Goal: Book appointment/travel/reservation

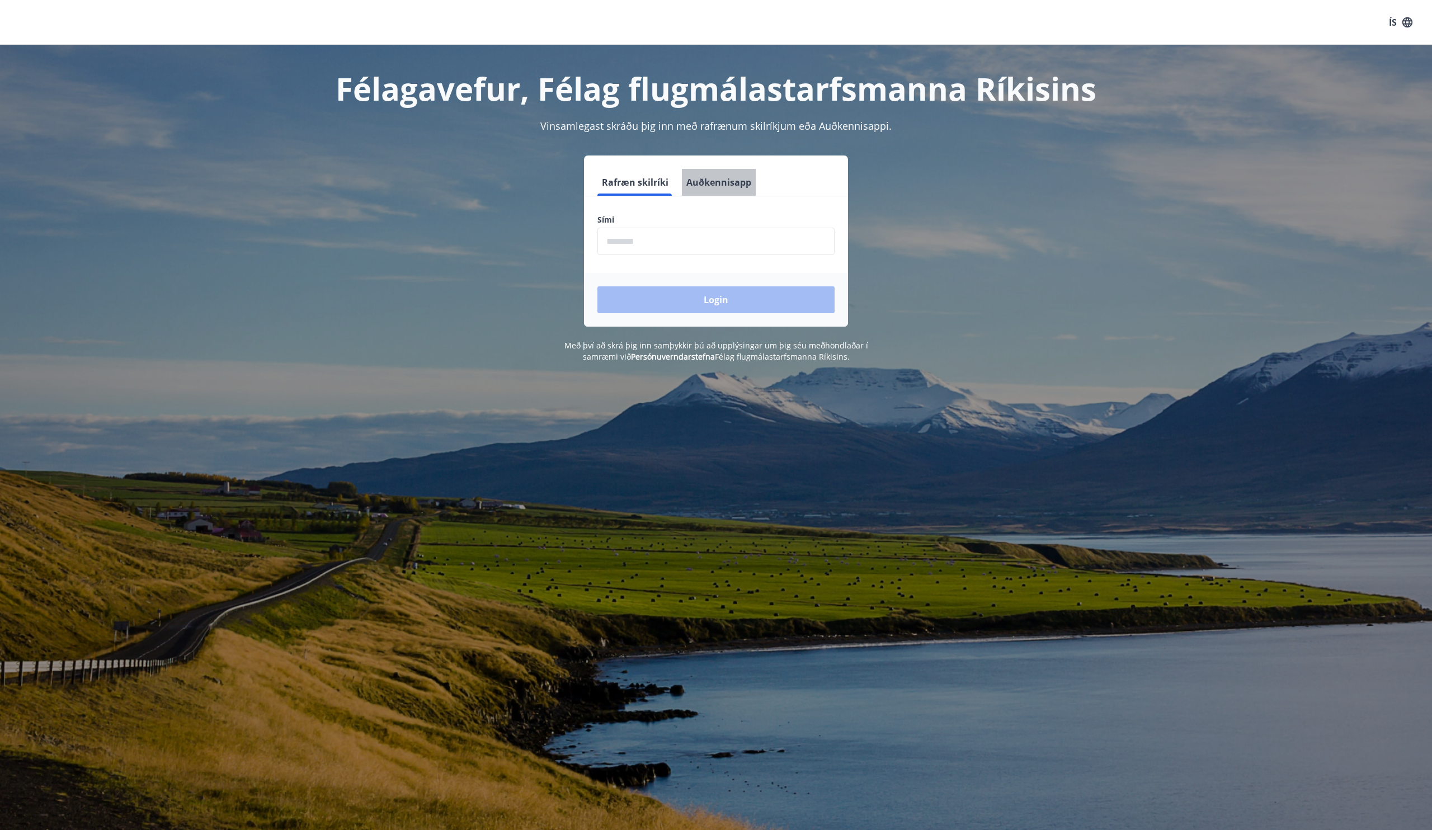
click at [742, 182] on button "Auðkennisapp" at bounding box center [719, 182] width 74 height 27
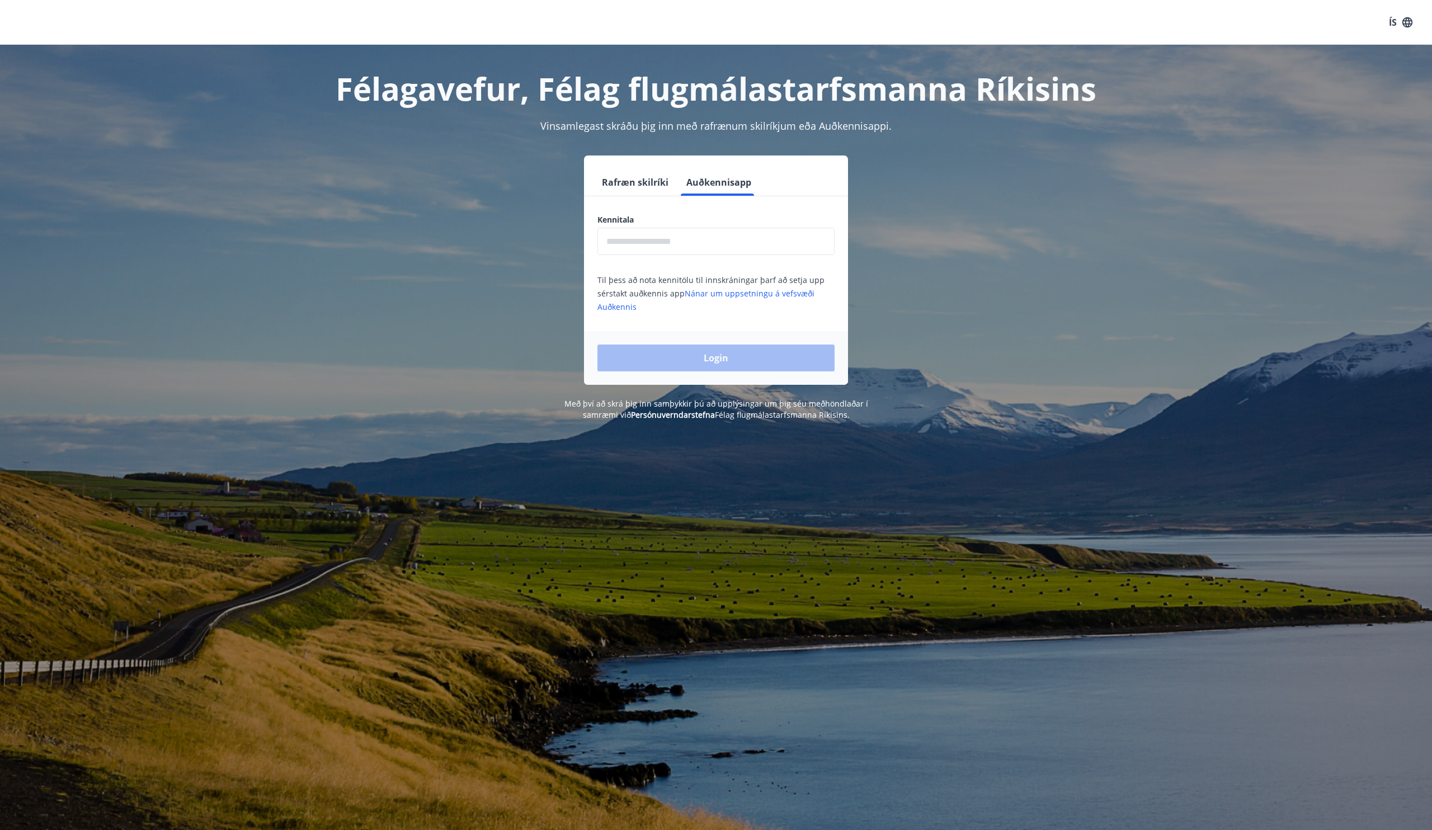
click at [715, 231] on input "text" at bounding box center [715, 241] width 237 height 27
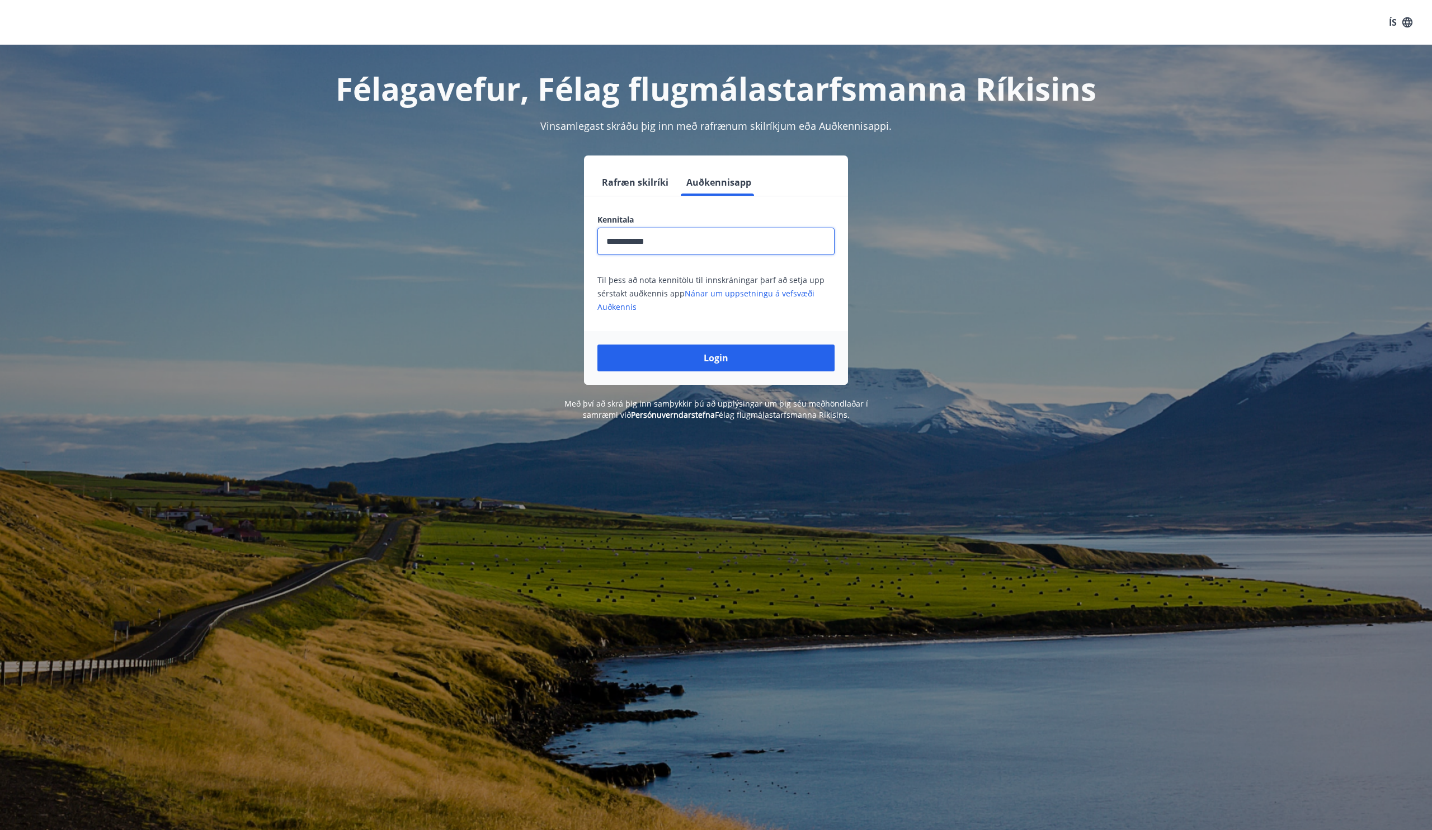
type input "**********"
click at [597, 345] on button "Login" at bounding box center [715, 358] width 237 height 27
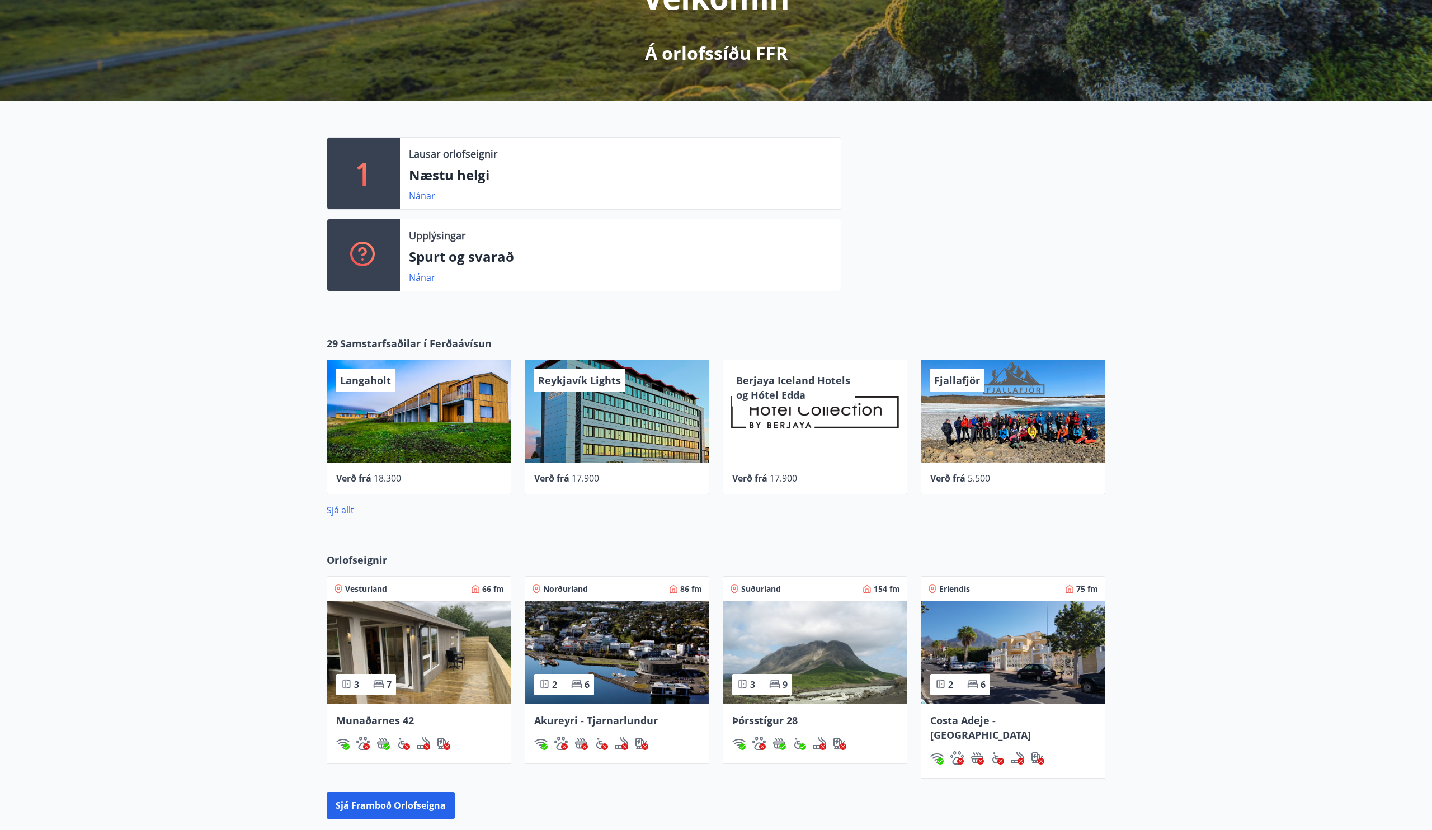
scroll to position [222, 0]
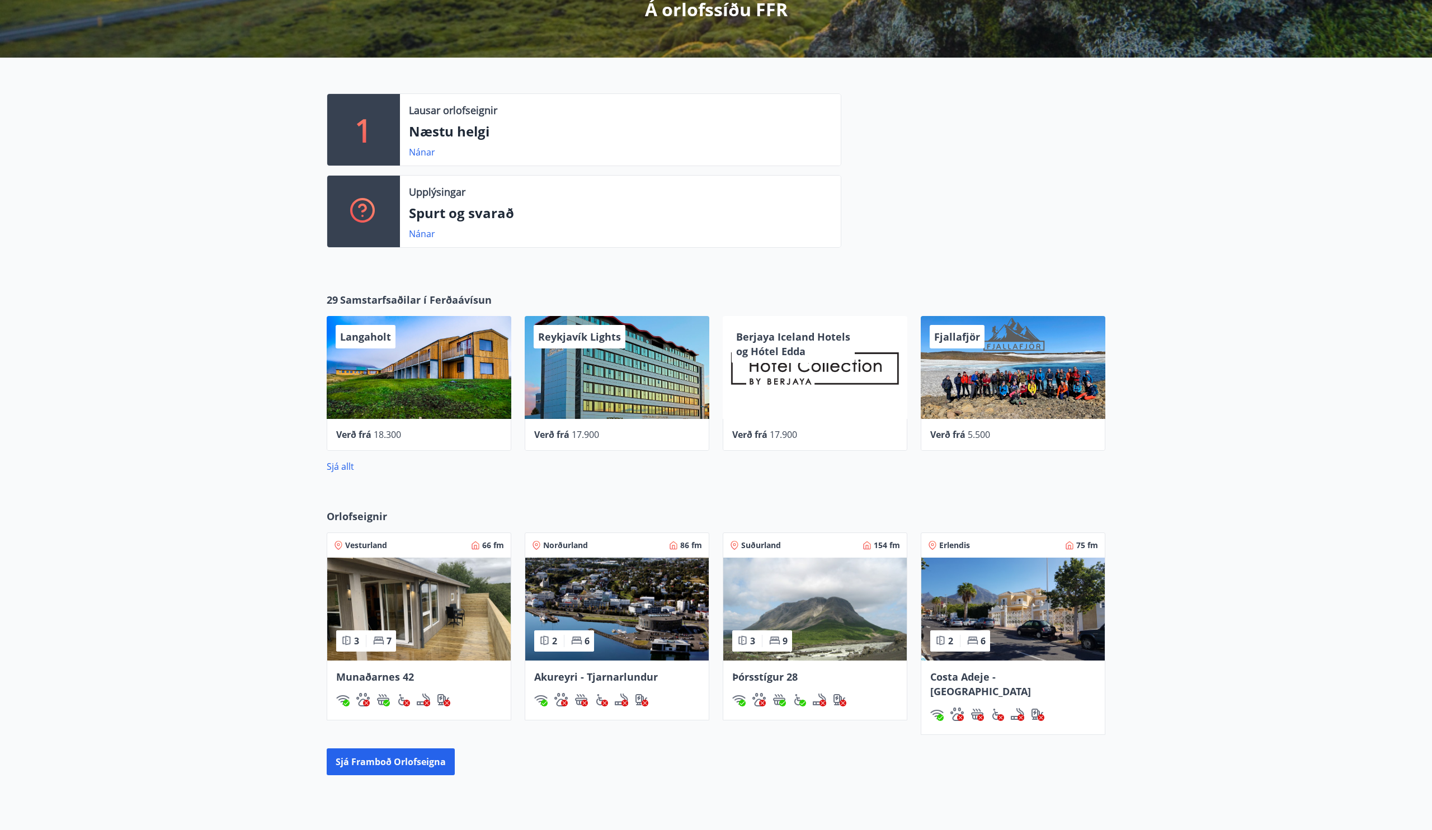
drag, startPoint x: 594, startPoint y: 371, endPoint x: 585, endPoint y: 407, distance: 37.6
click at [613, 392] on div "Reykjavík Lights" at bounding box center [617, 367] width 185 height 103
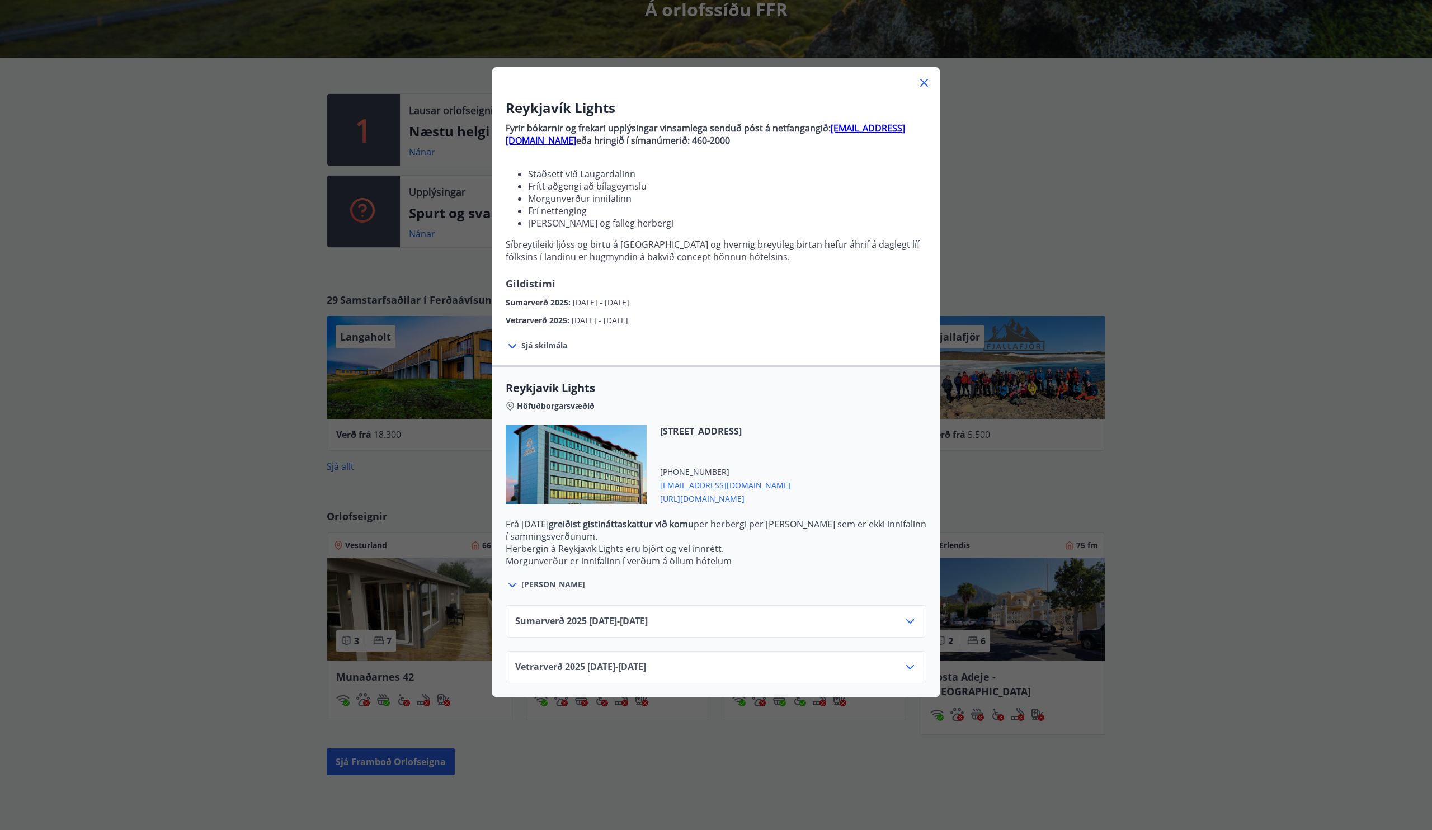
click at [750, 671] on div "Vetrarverð 2025 01.10.25 - 21.12.25" at bounding box center [716, 672] width 402 height 22
click at [906, 667] on icon at bounding box center [909, 667] width 13 height 13
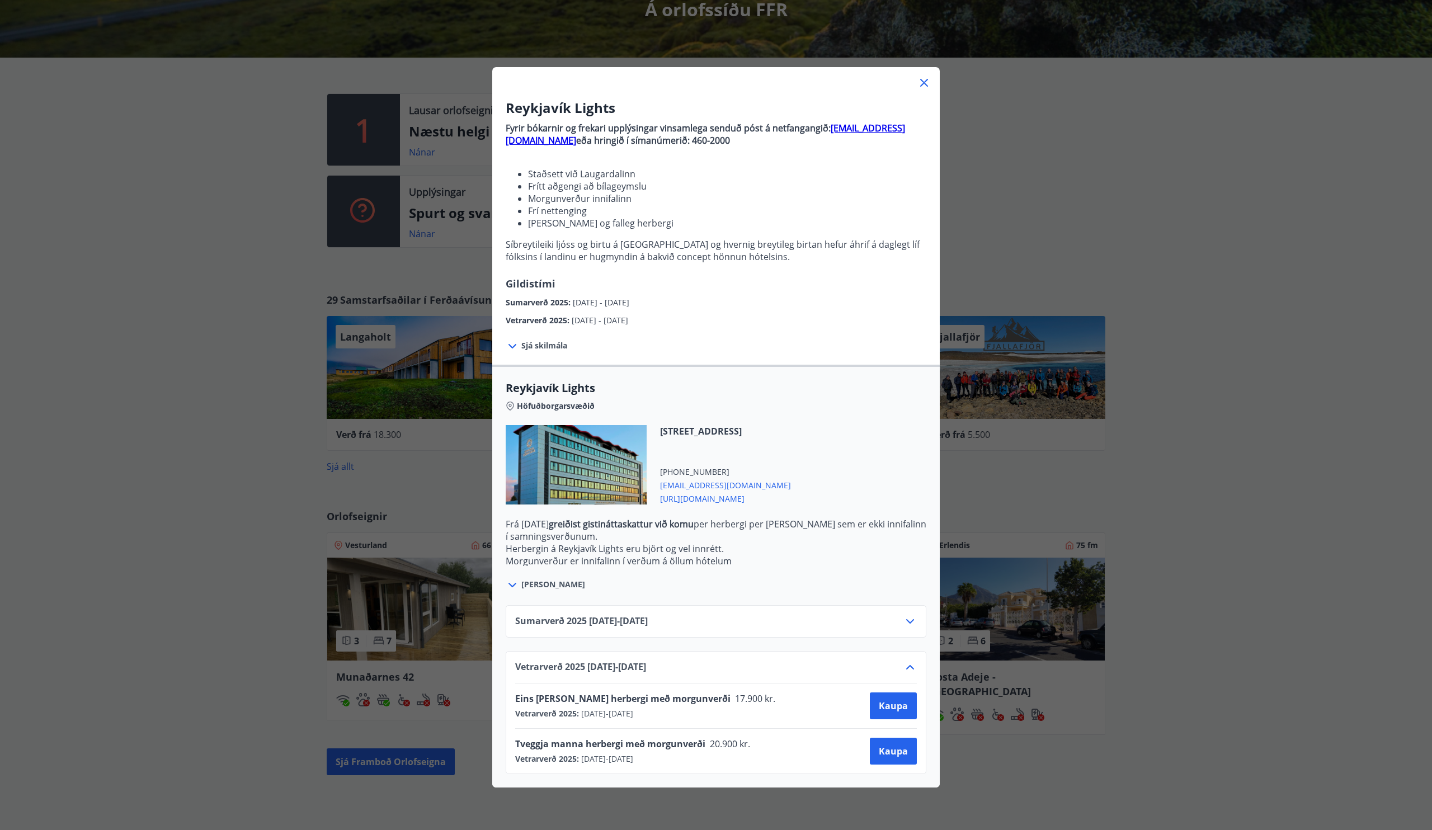
click at [116, 552] on div "Reykjavík Lights Fyrir bókarnir og frekari upplýsingar vinsamlega senduð póst á…" at bounding box center [716, 415] width 1432 height 830
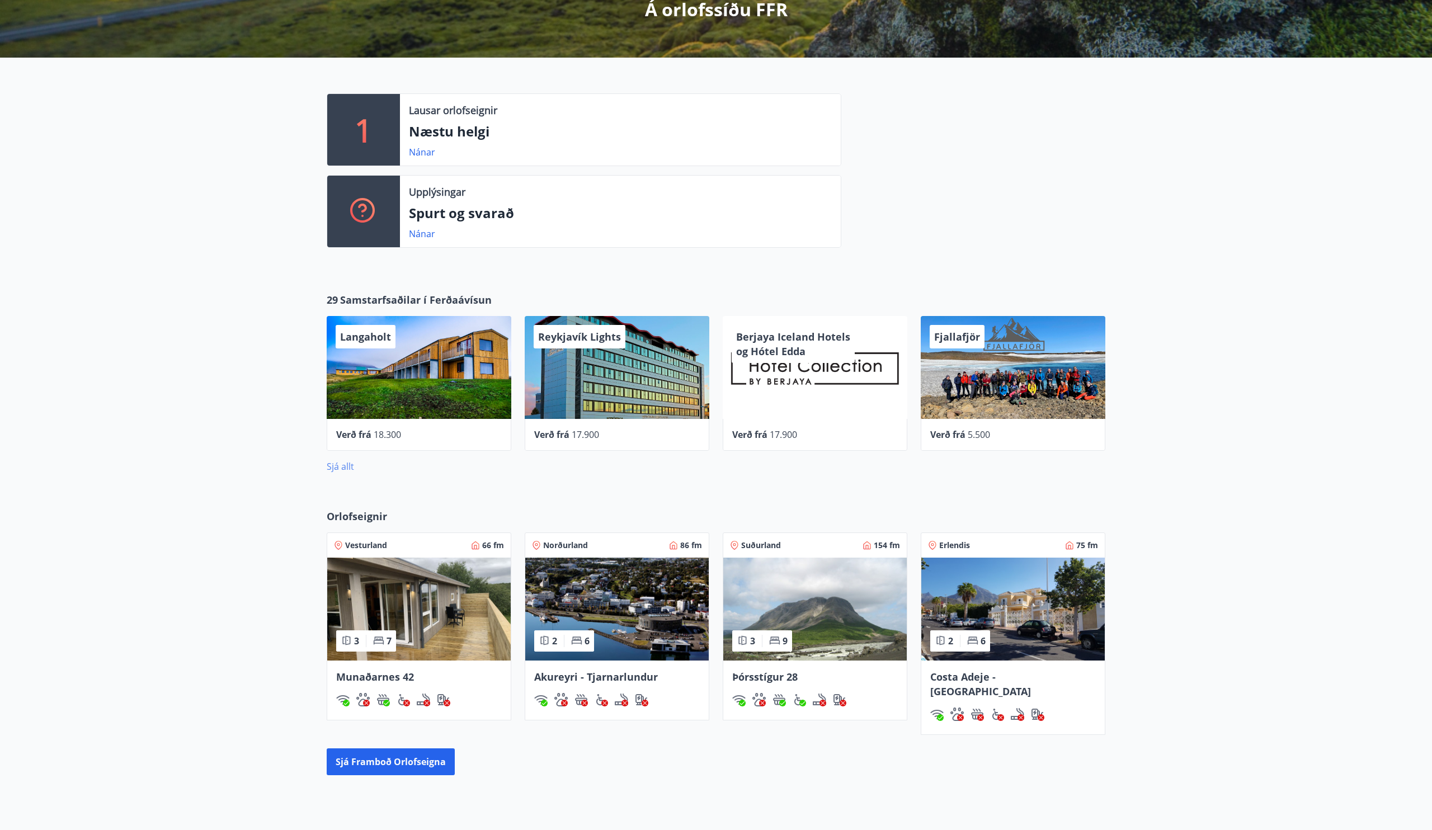
click at [340, 471] on link "Sjá allt" at bounding box center [340, 466] width 27 height 12
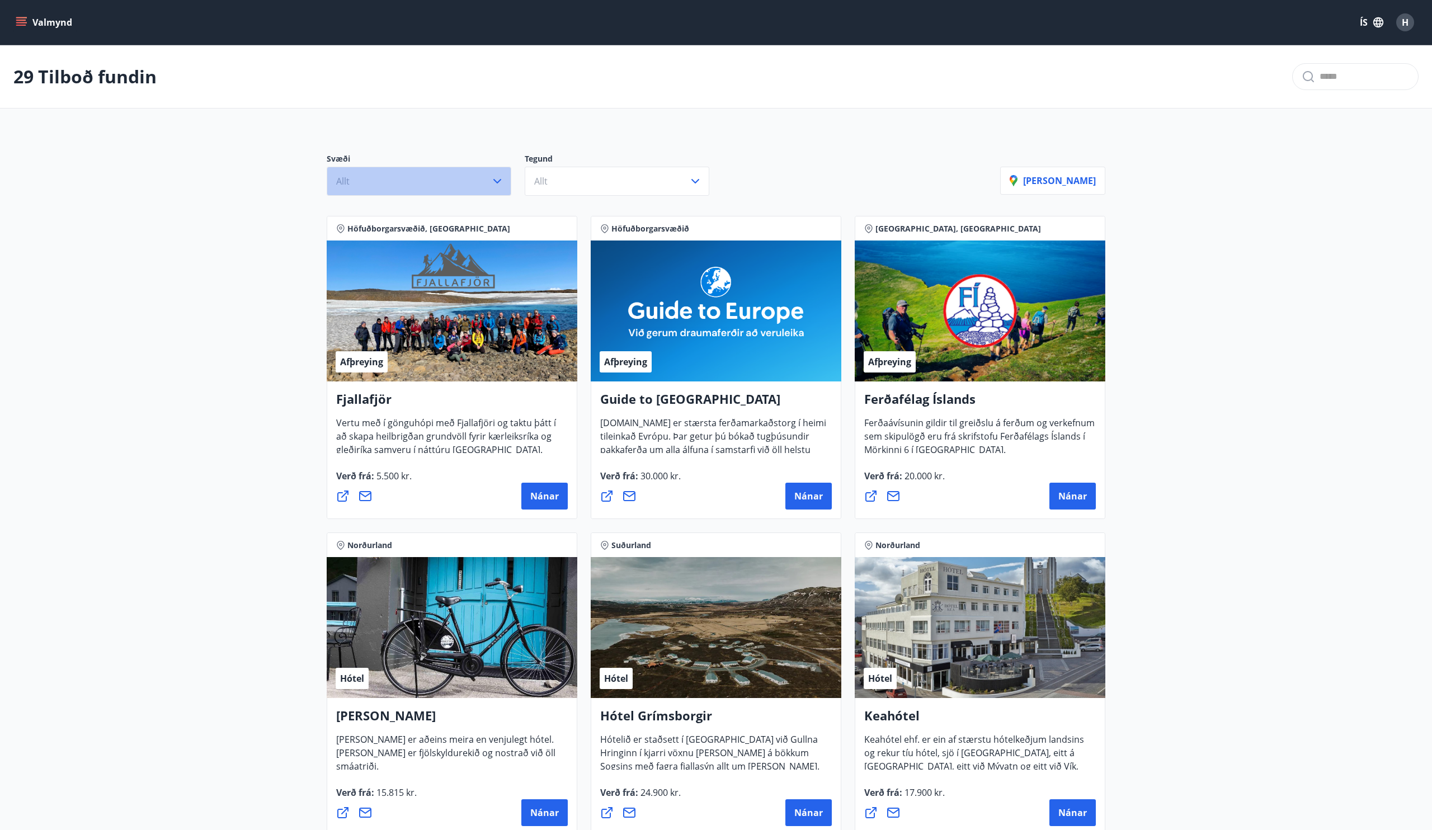
click at [359, 168] on button "Allt" at bounding box center [419, 181] width 185 height 29
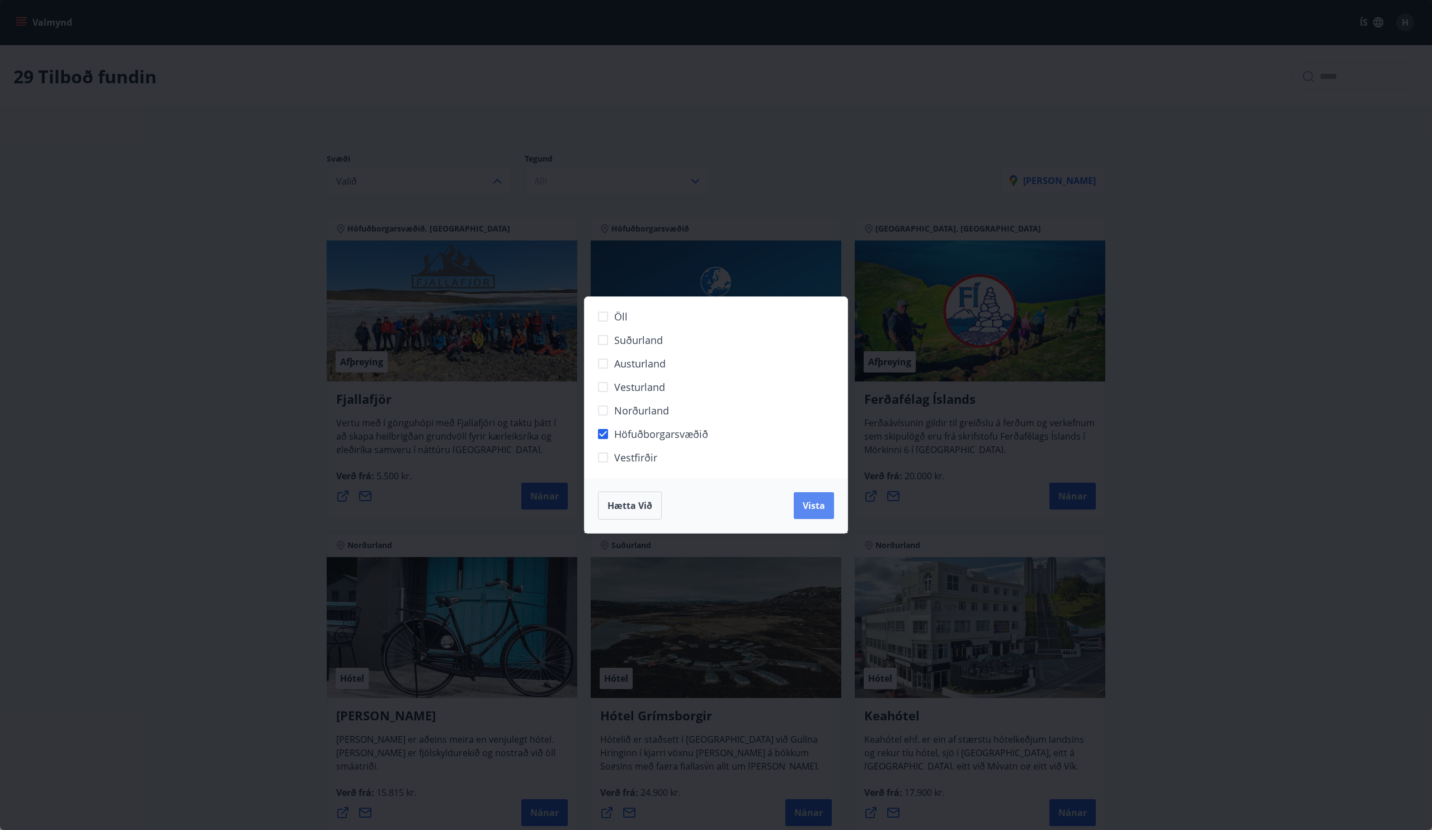
click at [813, 508] on span "Vista" at bounding box center [814, 506] width 22 height 12
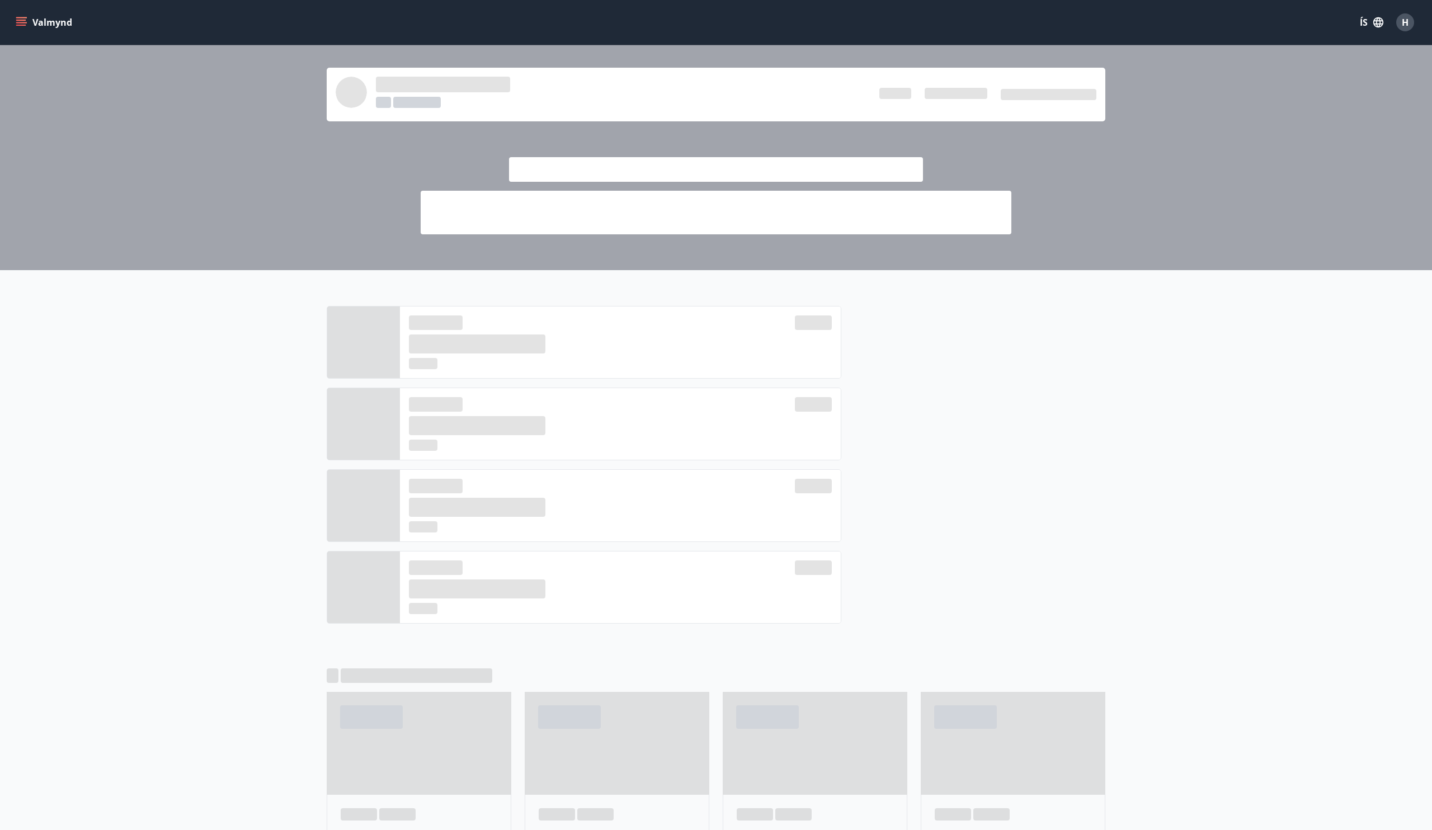
scroll to position [222, 0]
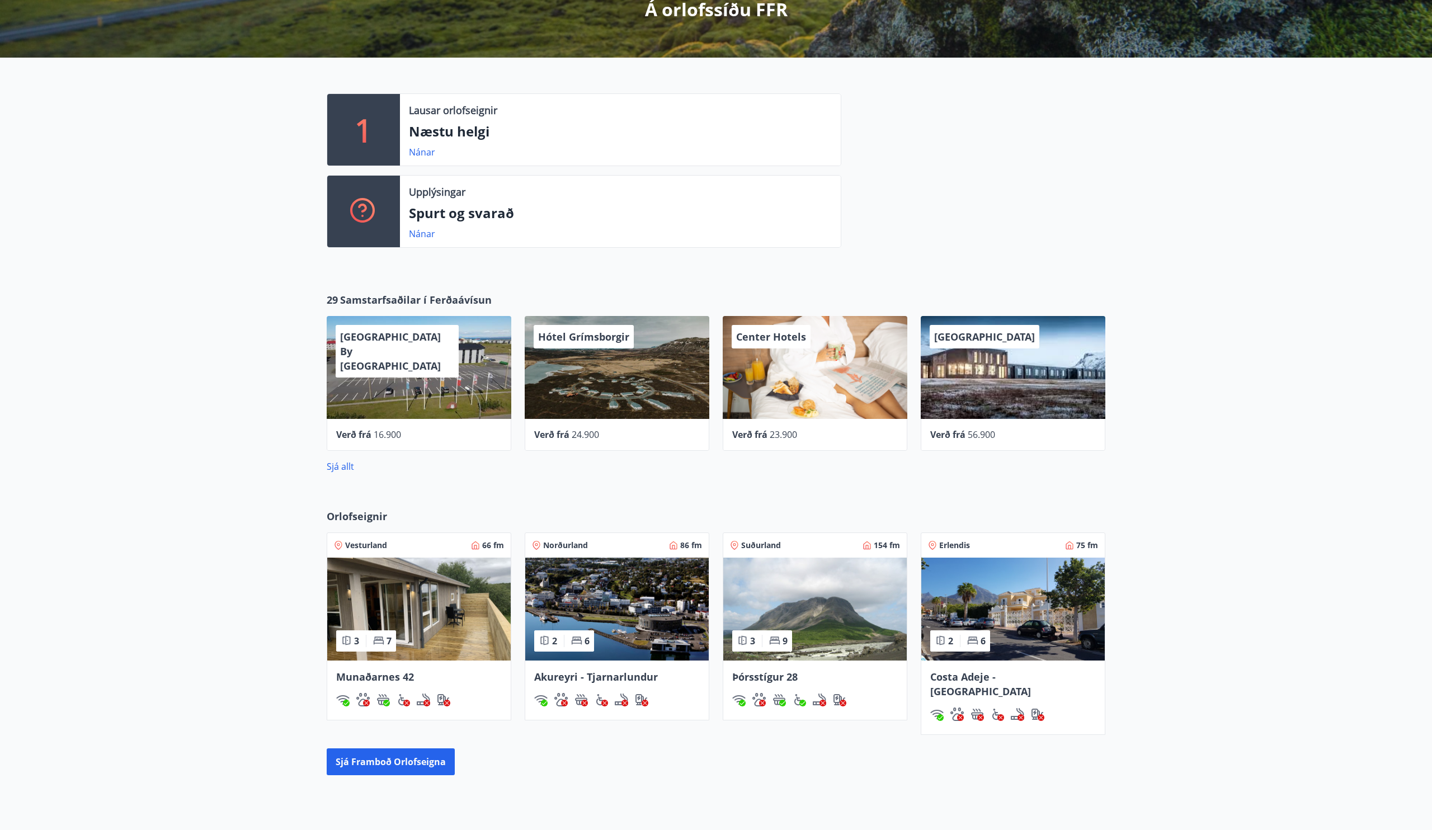
click at [658, 598] on img at bounding box center [616, 609] width 183 height 103
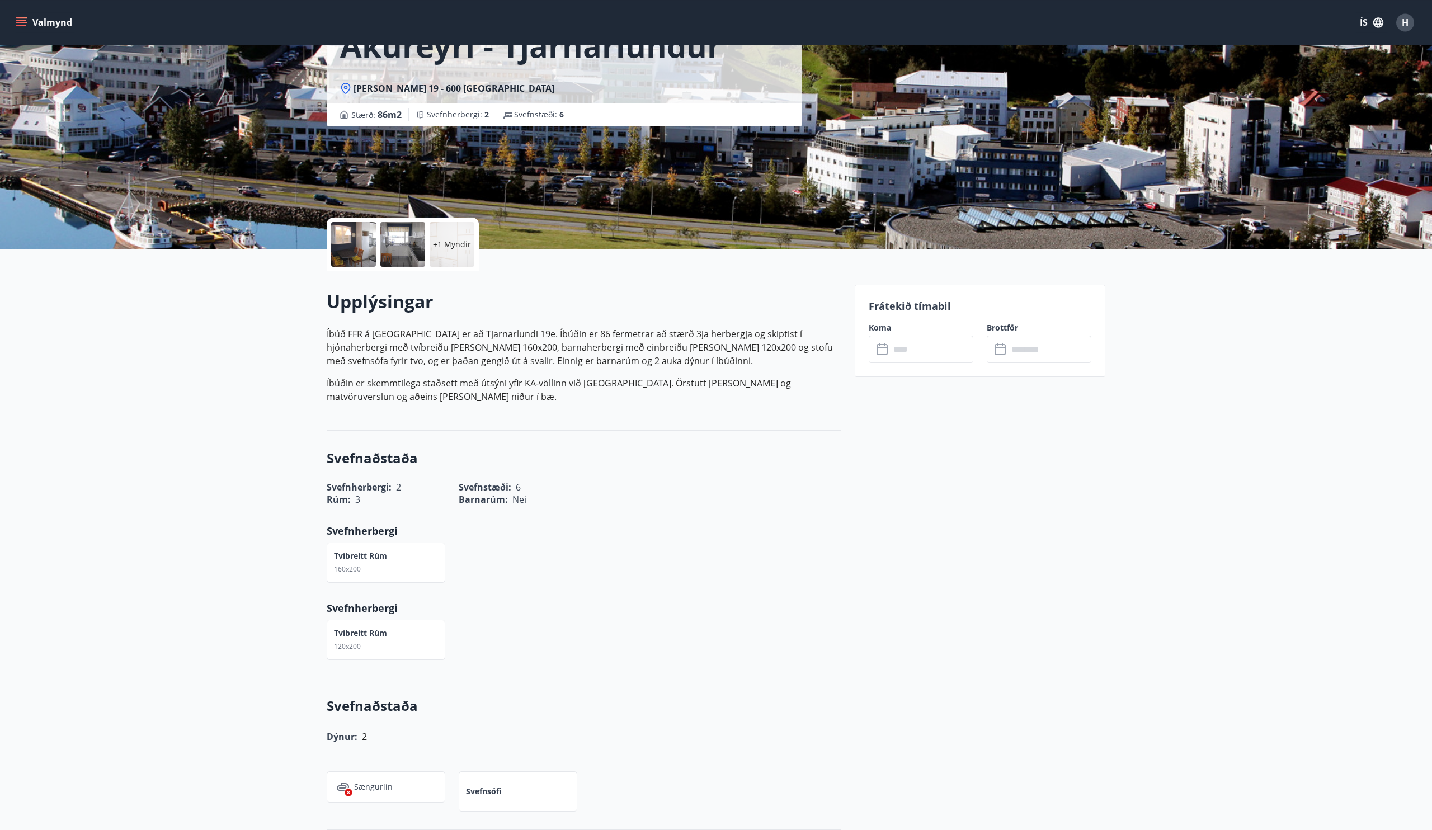
scroll to position [148, 0]
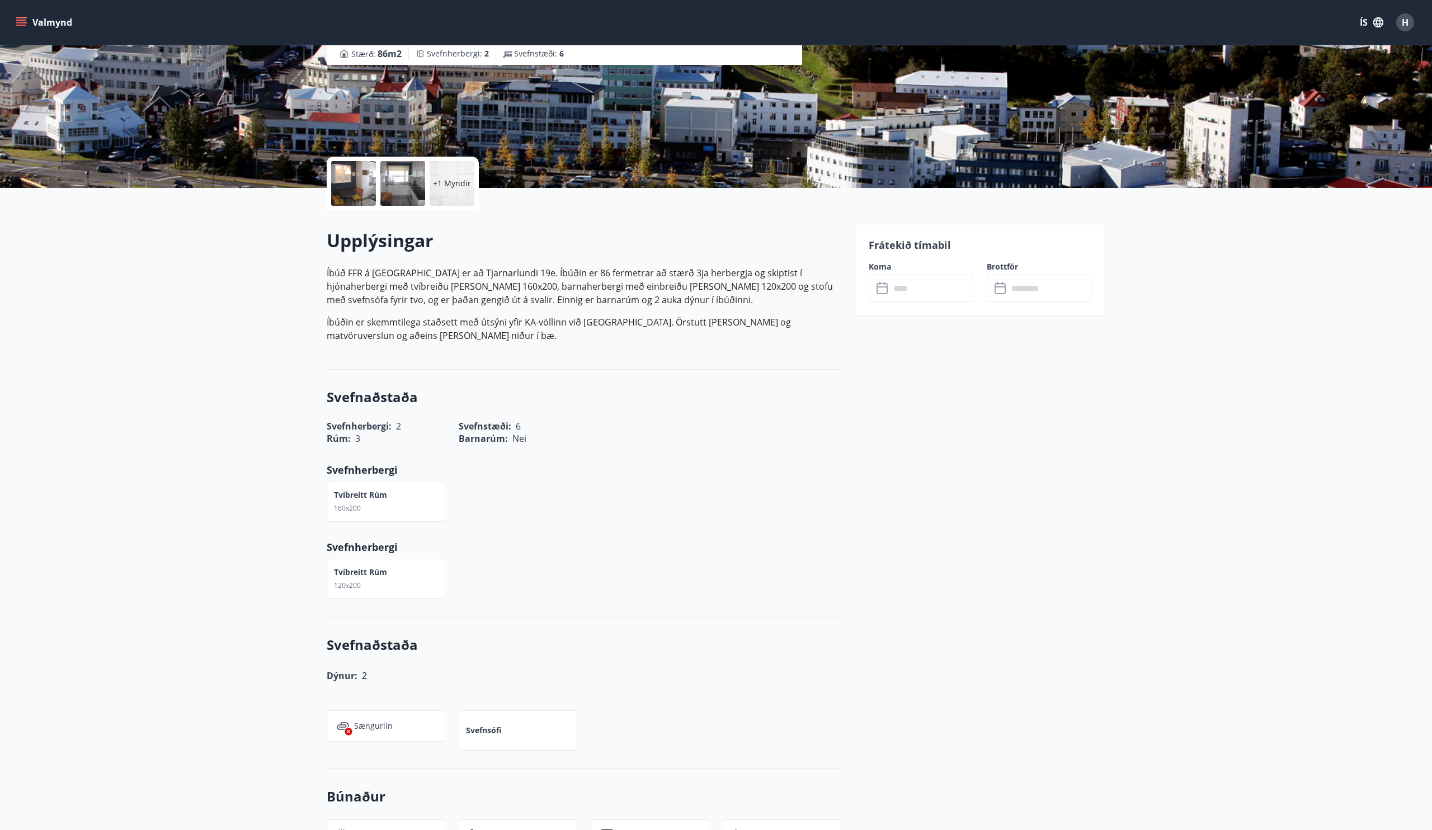
click at [917, 282] on input "text" at bounding box center [931, 288] width 83 height 27
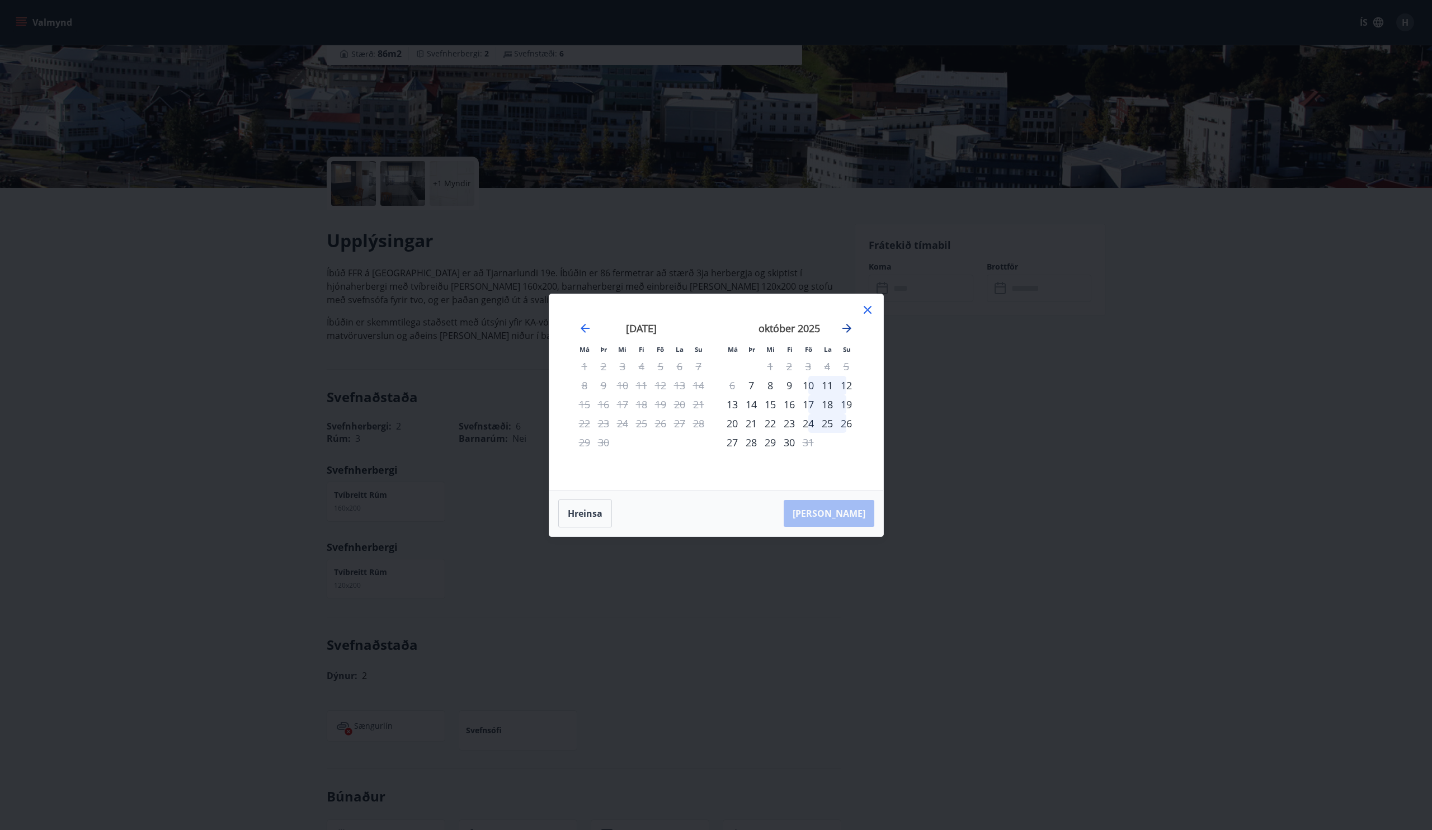
click at [849, 322] on icon "Move forward to switch to the next month." at bounding box center [846, 328] width 13 height 13
click at [849, 323] on icon "Move forward to switch to the next month." at bounding box center [846, 328] width 13 height 13
click at [791, 368] on div "4" at bounding box center [789, 366] width 19 height 19
click at [842, 366] on div "7" at bounding box center [846, 366] width 19 height 19
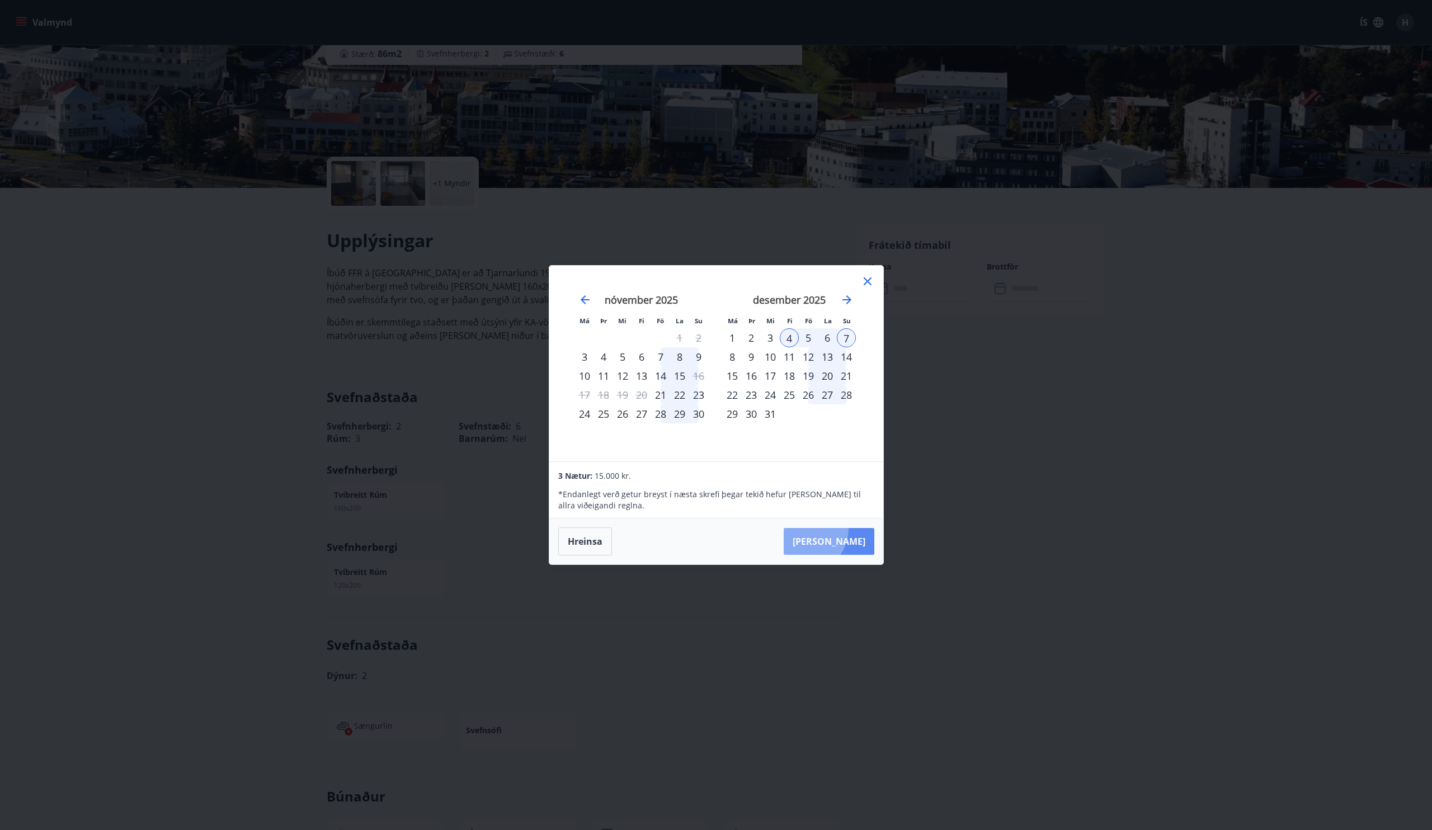
click at [837, 528] on button "Taka Frá" at bounding box center [829, 541] width 91 height 27
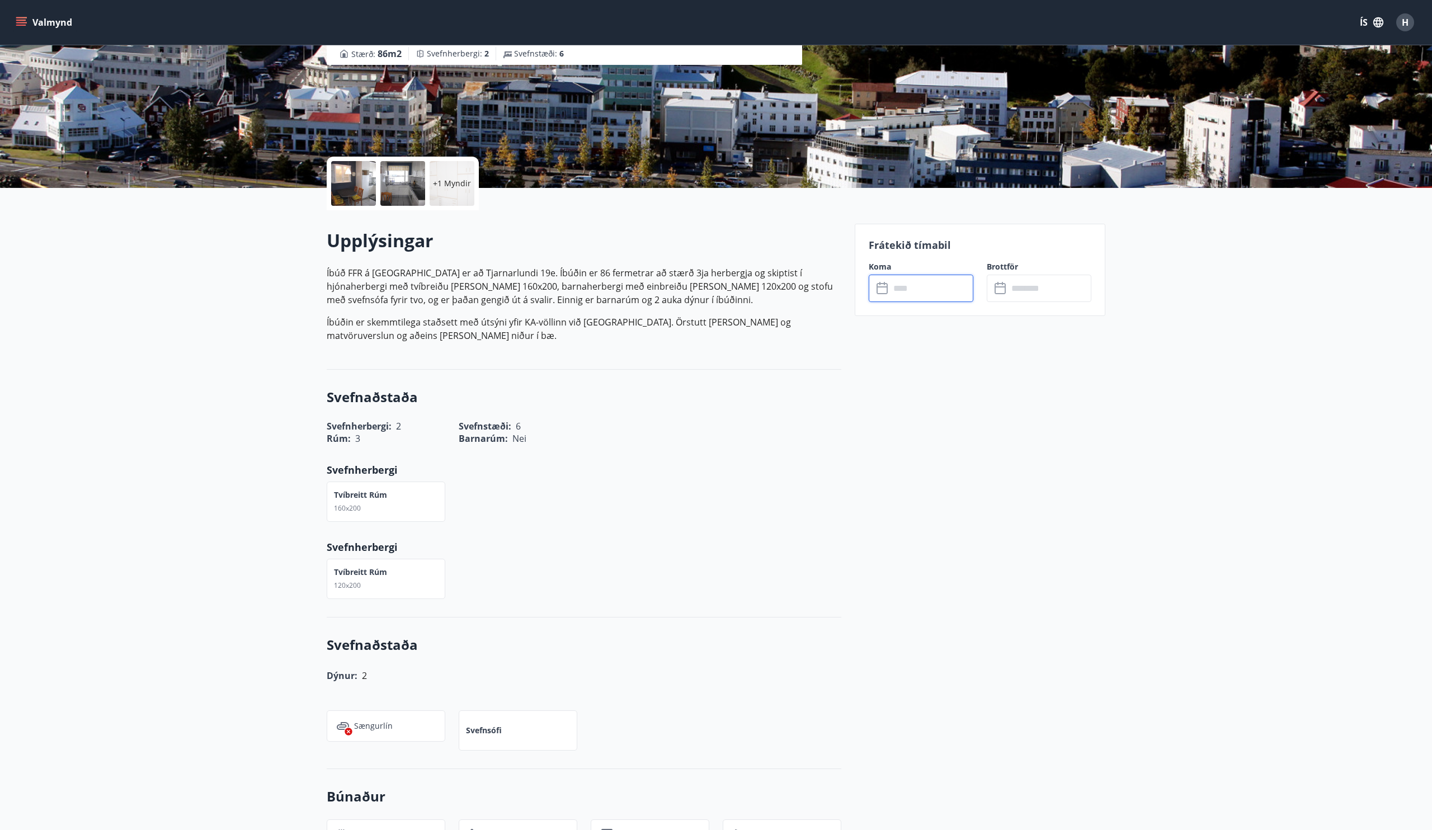
type input "******"
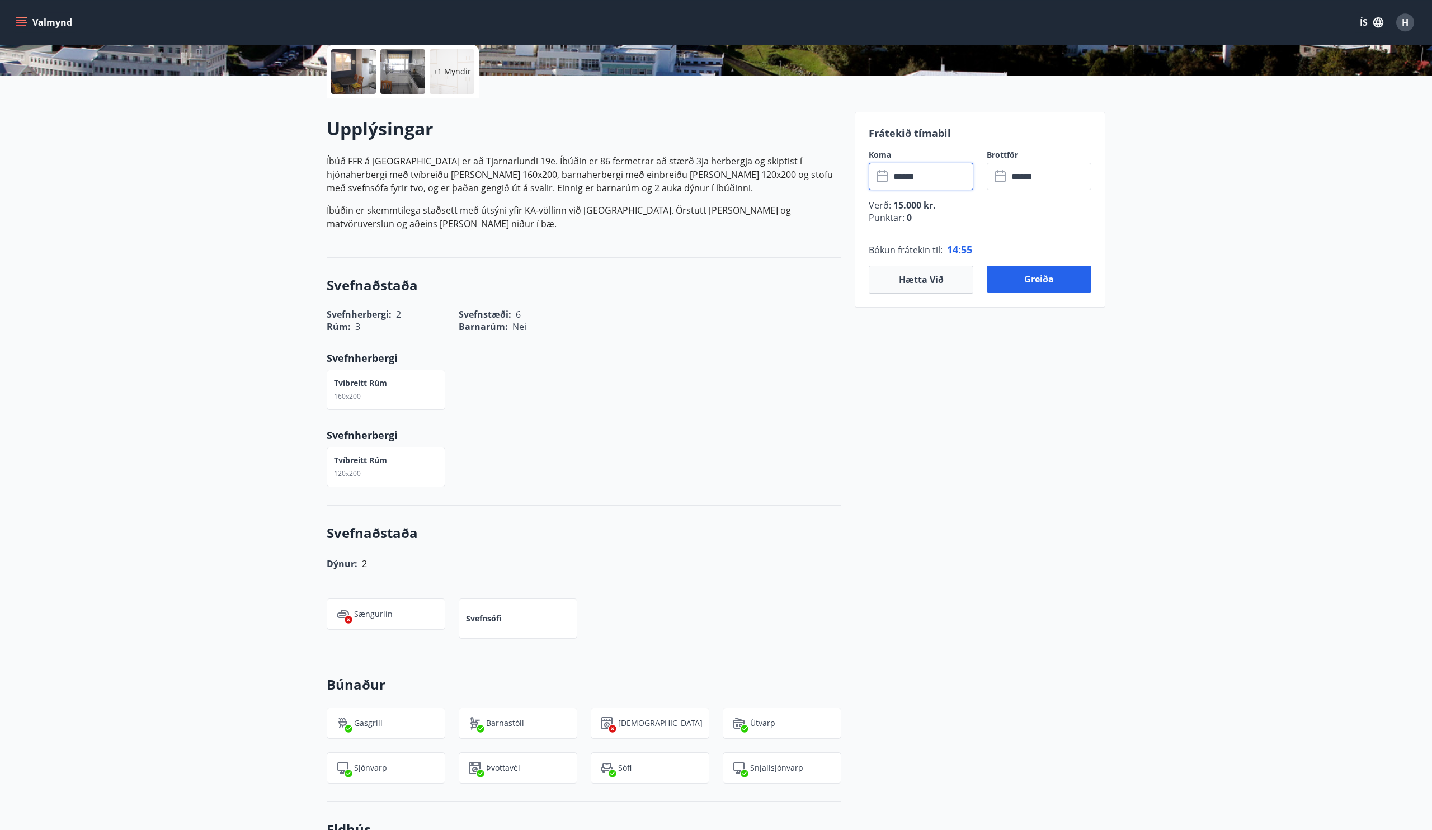
scroll to position [369, 0]
